Goal: Information Seeking & Learning: Learn about a topic

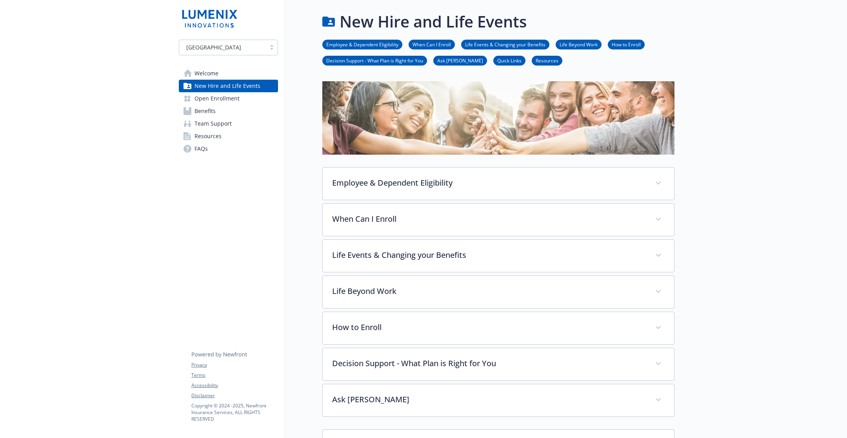
click at [762, 96] on div at bounding box center [760, 313] width 173 height 627
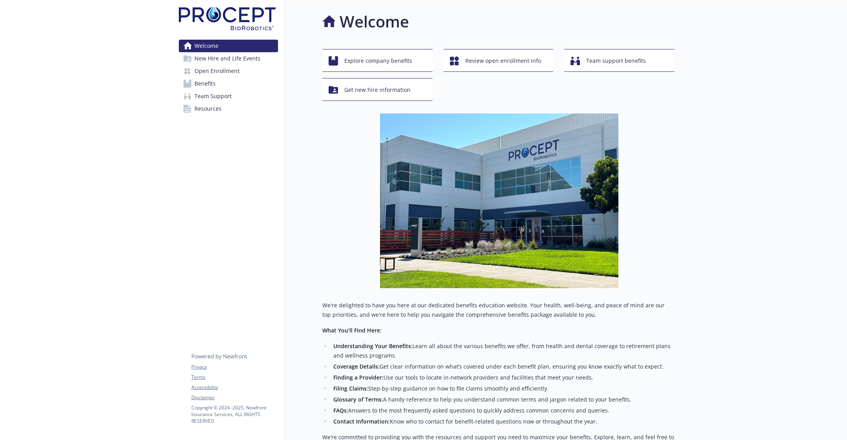
click at [228, 56] on span "New Hire and Life Events" at bounding box center [227, 58] width 66 height 13
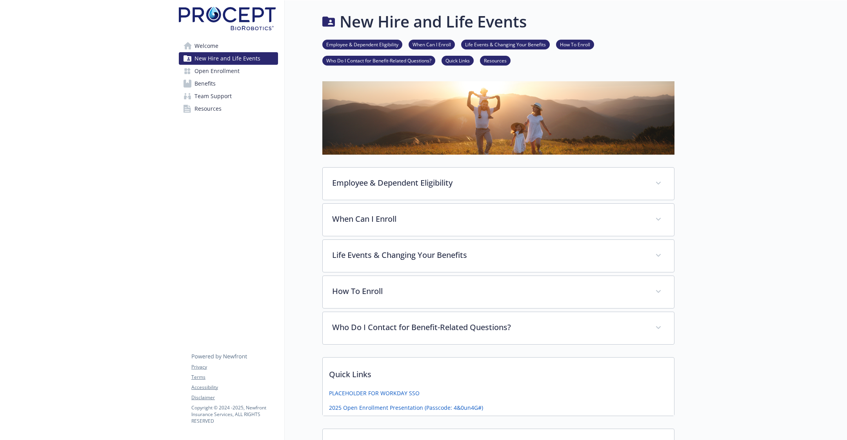
click at [227, 67] on span "Open Enrollment" at bounding box center [216, 71] width 45 height 13
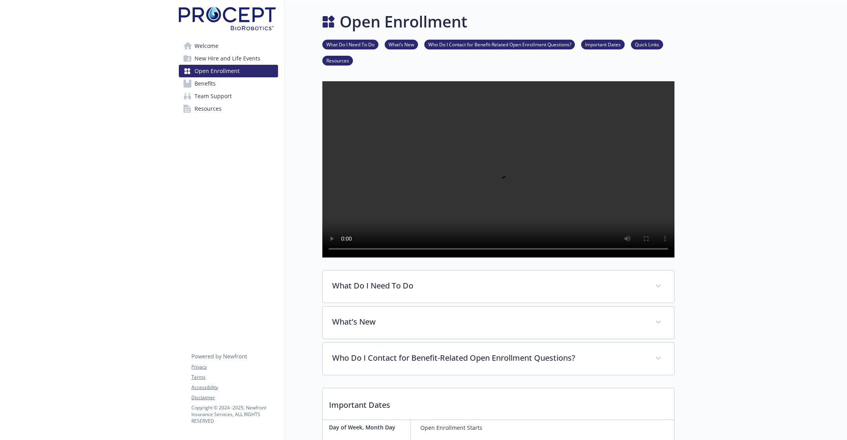
click at [253, 82] on link "Benefits" at bounding box center [228, 83] width 99 height 13
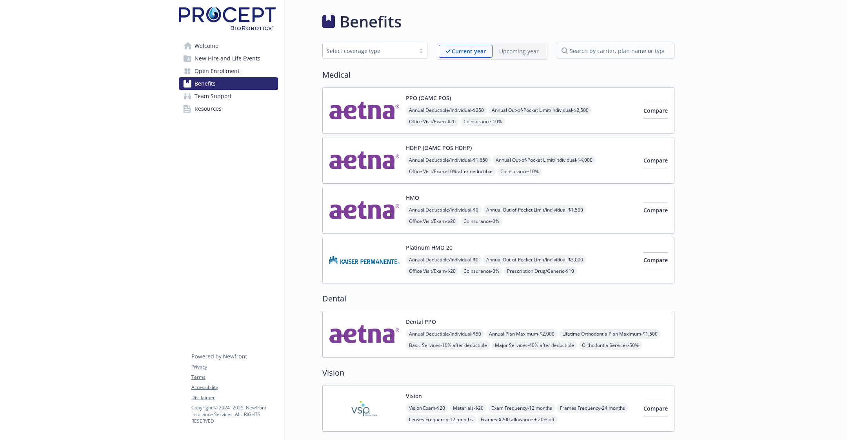
click at [380, 113] on img at bounding box center [364, 110] width 71 height 33
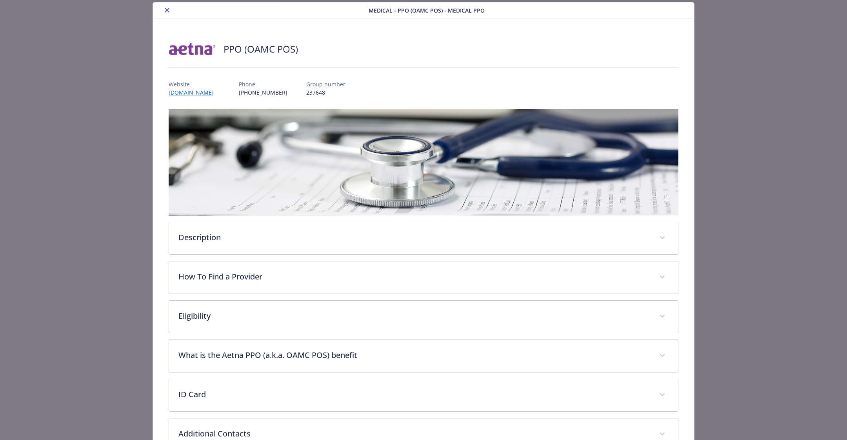
scroll to position [231, 0]
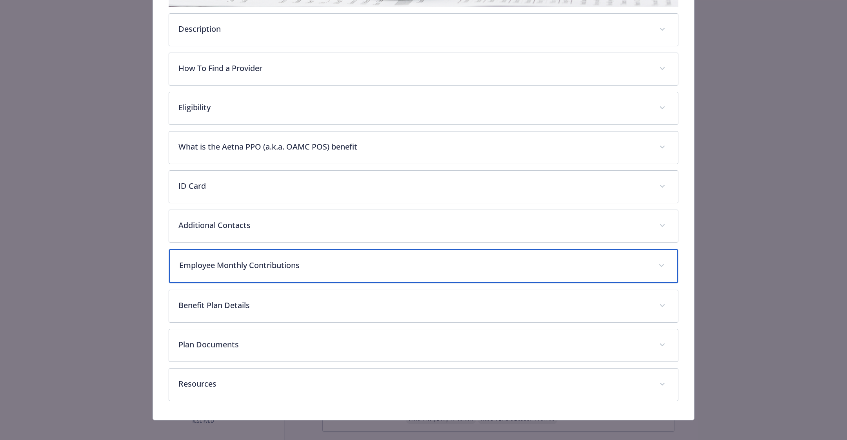
click at [249, 271] on div "Employee Monthly Contributions" at bounding box center [423, 266] width 509 height 34
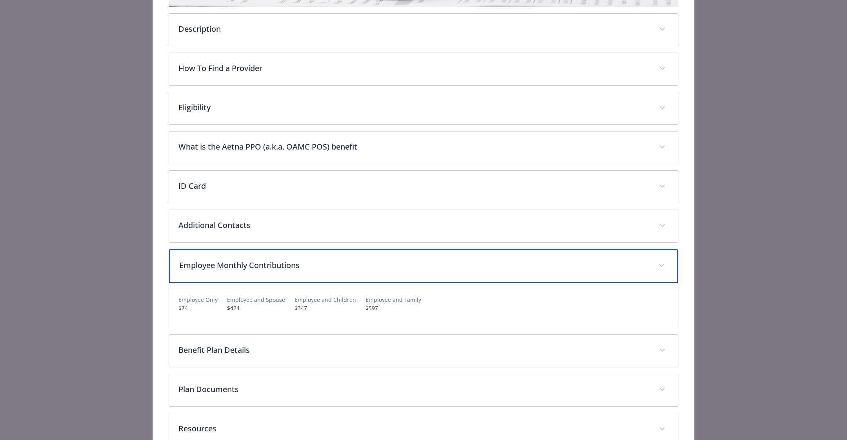
click at [250, 272] on div "Employee Monthly Contributions" at bounding box center [423, 266] width 509 height 34
